Goal: Task Accomplishment & Management: Manage account settings

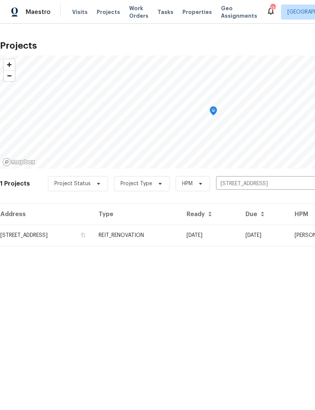
scroll to position [104, 86]
click at [73, 14] on span "Visits" at bounding box center [79, 12] width 15 height 8
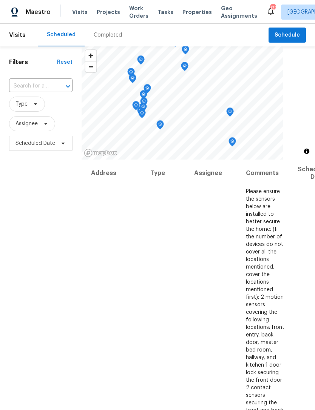
click at [61, 85] on div at bounding box center [63, 86] width 20 height 11
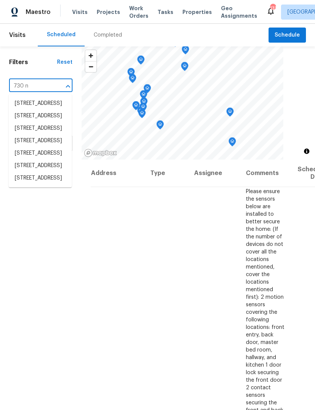
type input "730 nw"
click at [37, 135] on li "730 NW 179th Ter, Miami, FL 33169" at bounding box center [40, 128] width 63 height 12
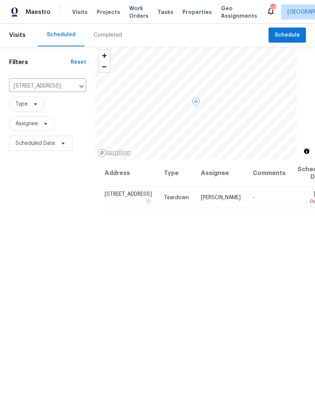
click at [0, 0] on icon at bounding box center [0, 0] width 0 height 0
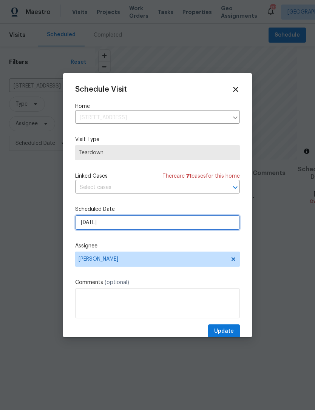
click at [165, 226] on input "8/24/2025" at bounding box center [157, 222] width 164 height 15
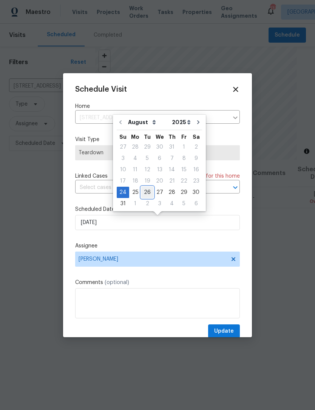
click at [146, 191] on div "26" at bounding box center [147, 192] width 12 height 11
type input "8/26/2025"
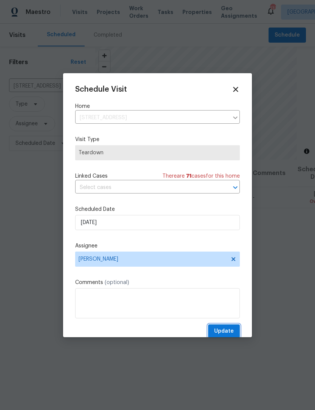
click at [226, 330] on span "Update" at bounding box center [224, 331] width 20 height 9
